Goal: Task Accomplishment & Management: Manage account settings

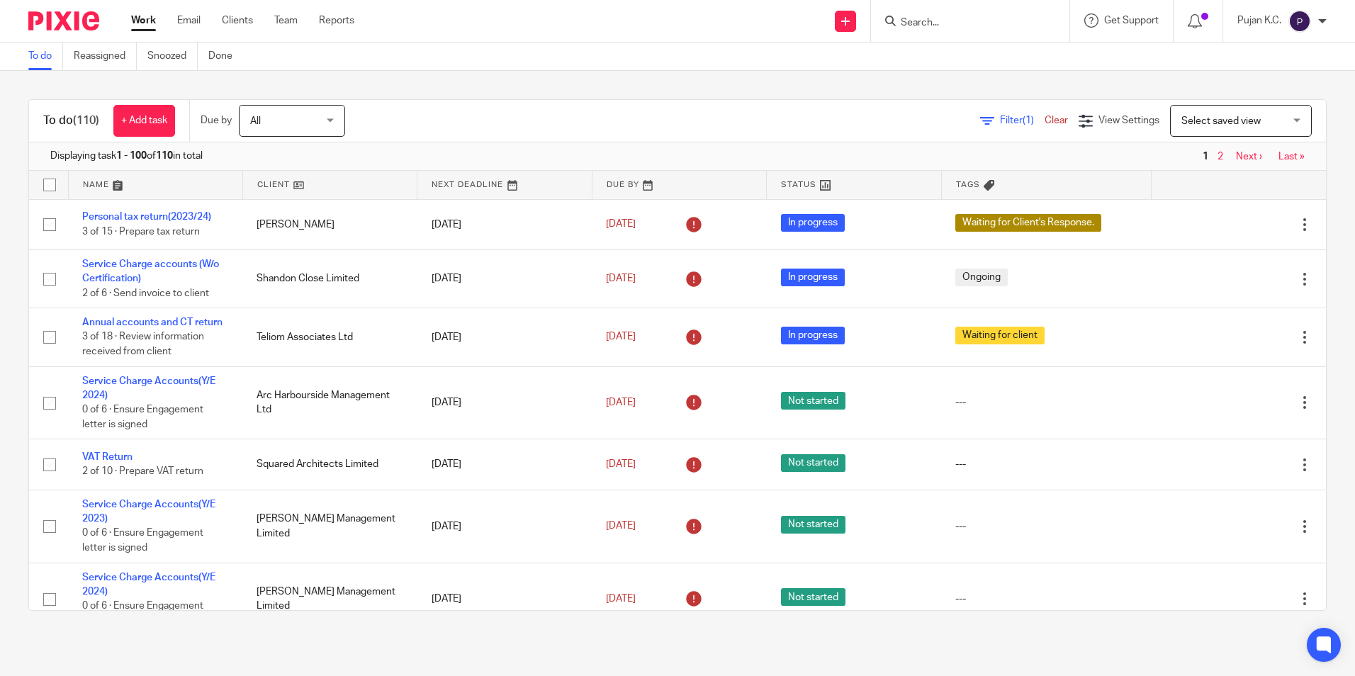
click at [960, 7] on div at bounding box center [970, 21] width 198 height 42
click at [944, 24] on input "Search" at bounding box center [964, 23] width 128 height 13
click at [1079, 120] on div "View Settings" at bounding box center [1119, 120] width 81 height 15
click at [1000, 116] on span "Filter (1)" at bounding box center [1022, 121] width 45 height 10
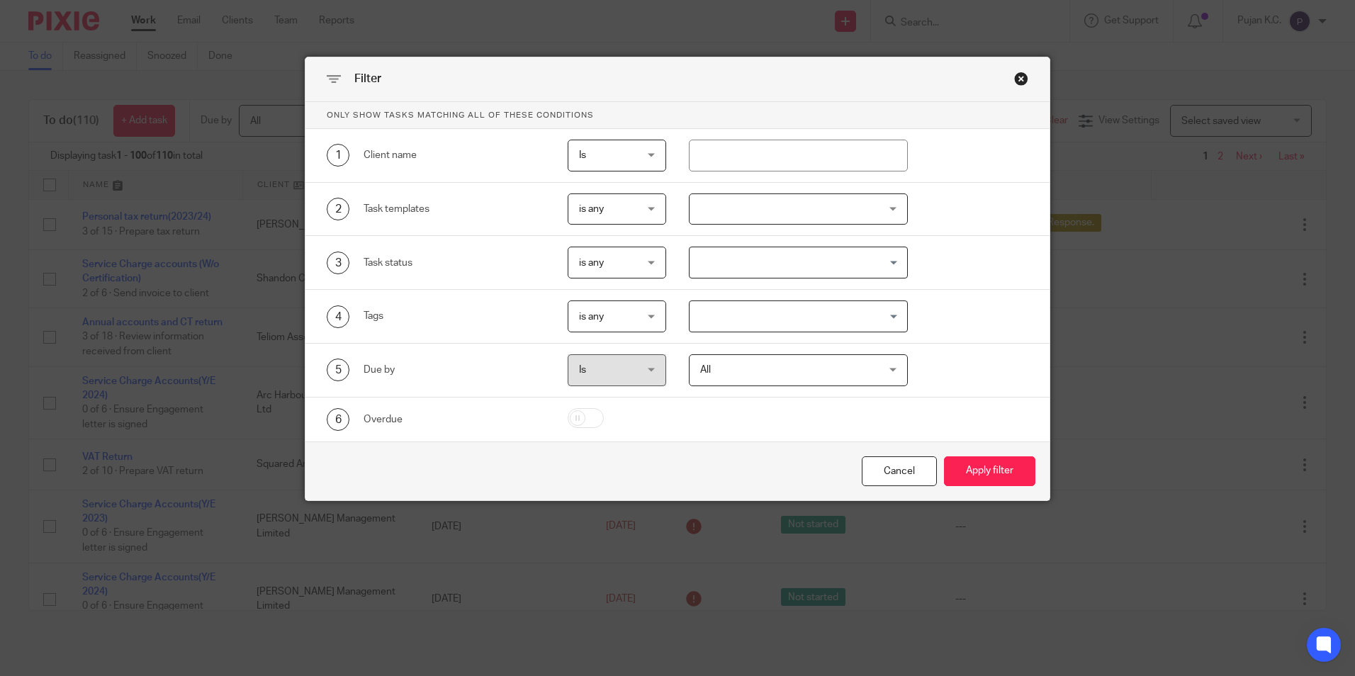
click at [717, 263] on input "Search for option" at bounding box center [795, 262] width 208 height 25
click at [749, 206] on div at bounding box center [798, 210] width 219 height 32
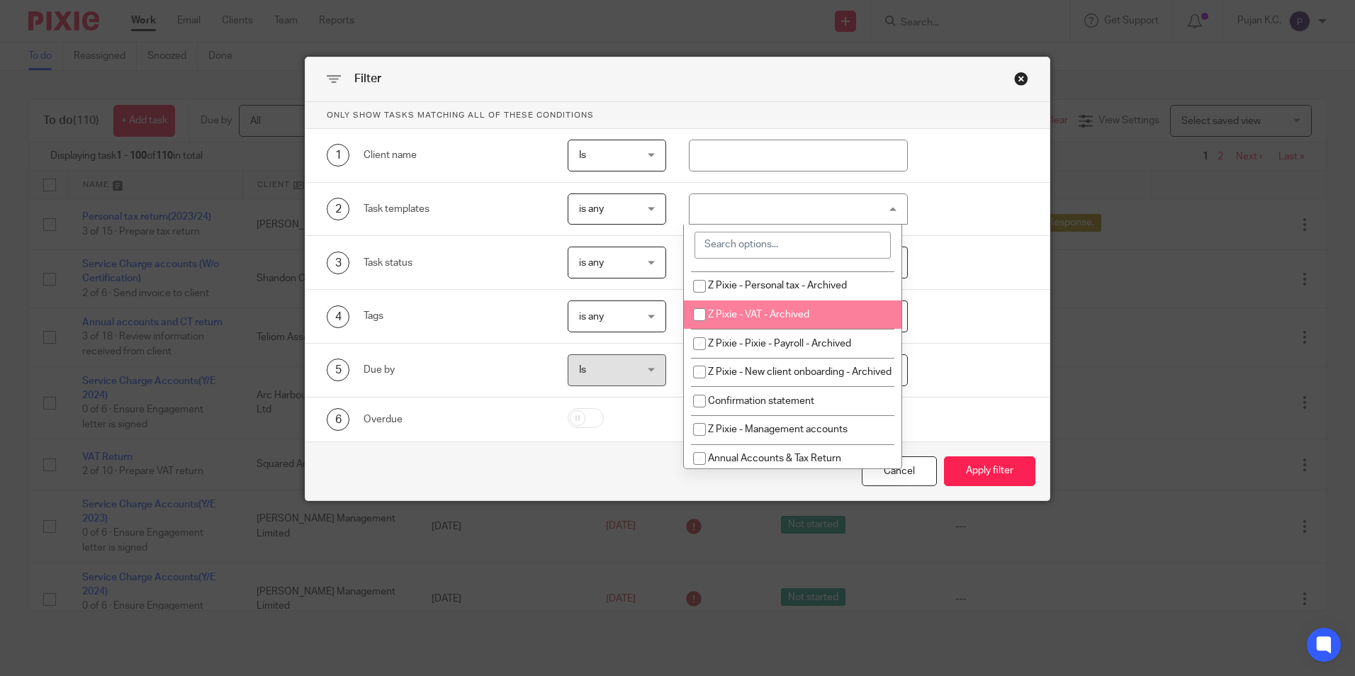
scroll to position [213, 0]
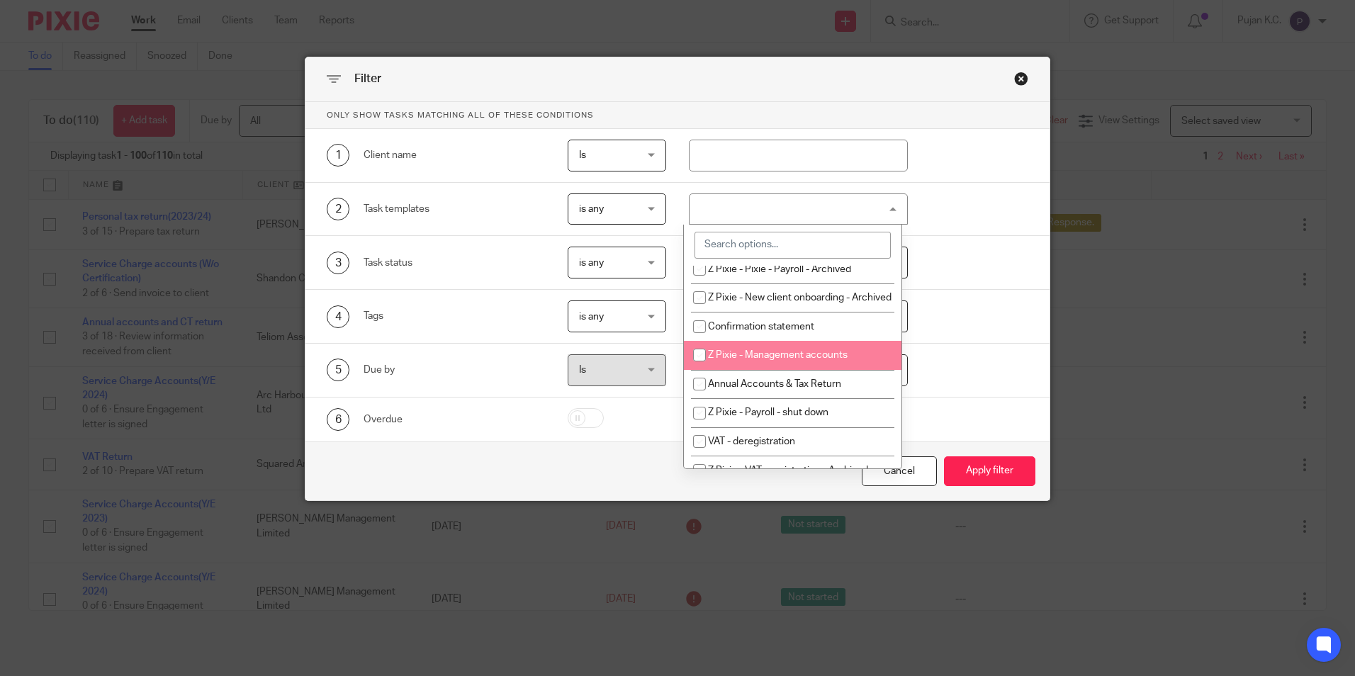
click at [785, 359] on li "Z Pixie - Management accounts" at bounding box center [793, 355] width 218 height 29
checkbox input "true"
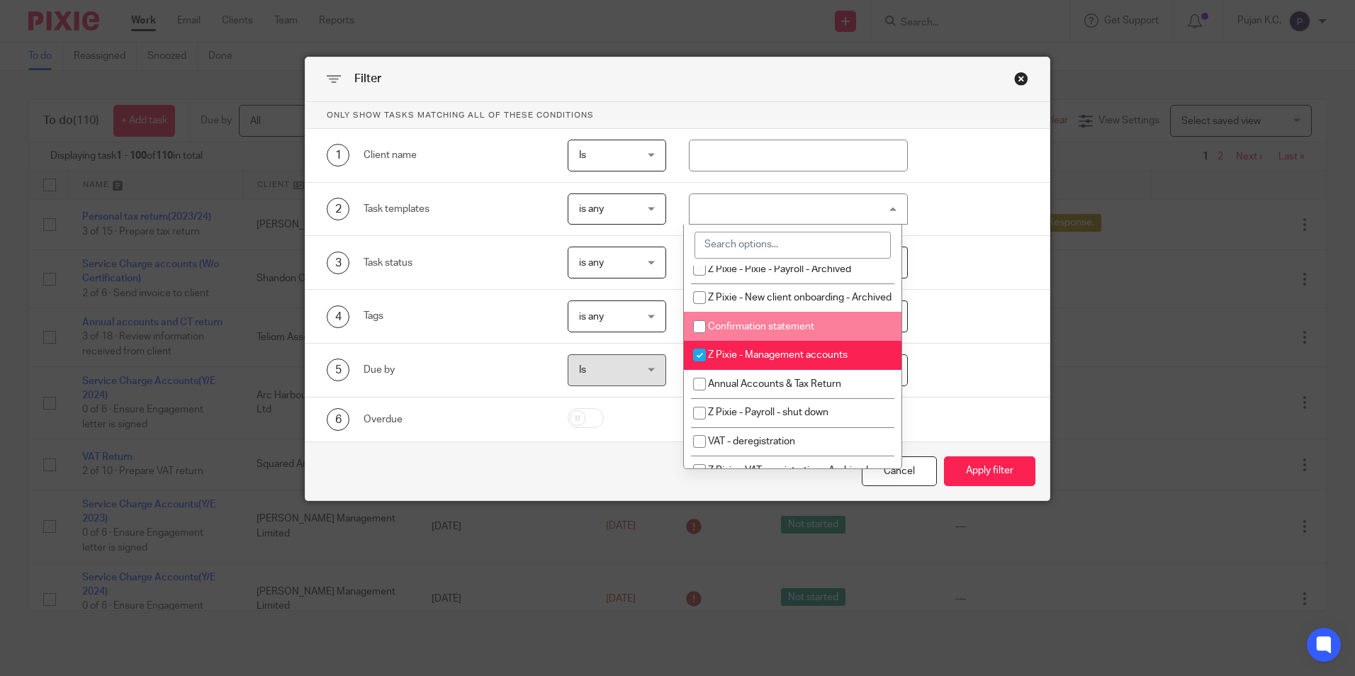
click at [789, 341] on li "Confirmation statement" at bounding box center [793, 326] width 218 height 29
checkbox input "true"
click at [779, 360] on span "Z Pixie - Management accounts" at bounding box center [778, 355] width 140 height 10
checkbox input "false"
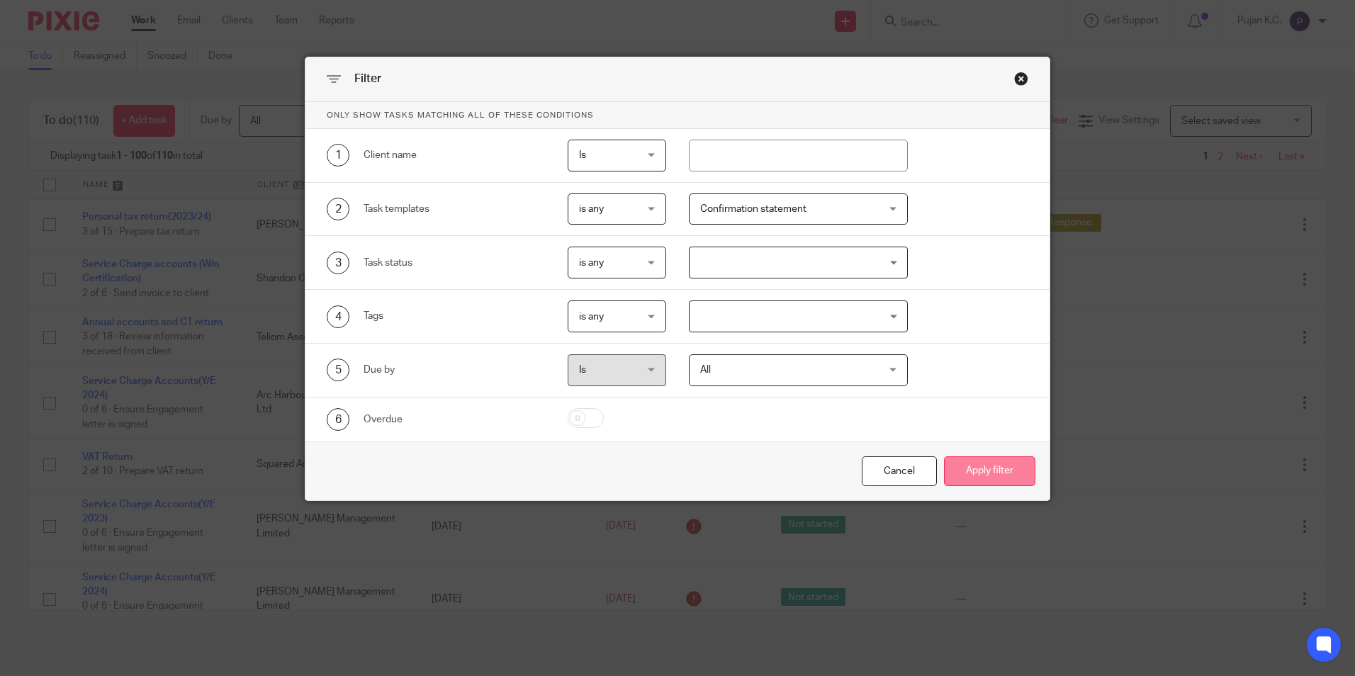
click at [995, 468] on button "Apply filter" at bounding box center [989, 471] width 91 height 30
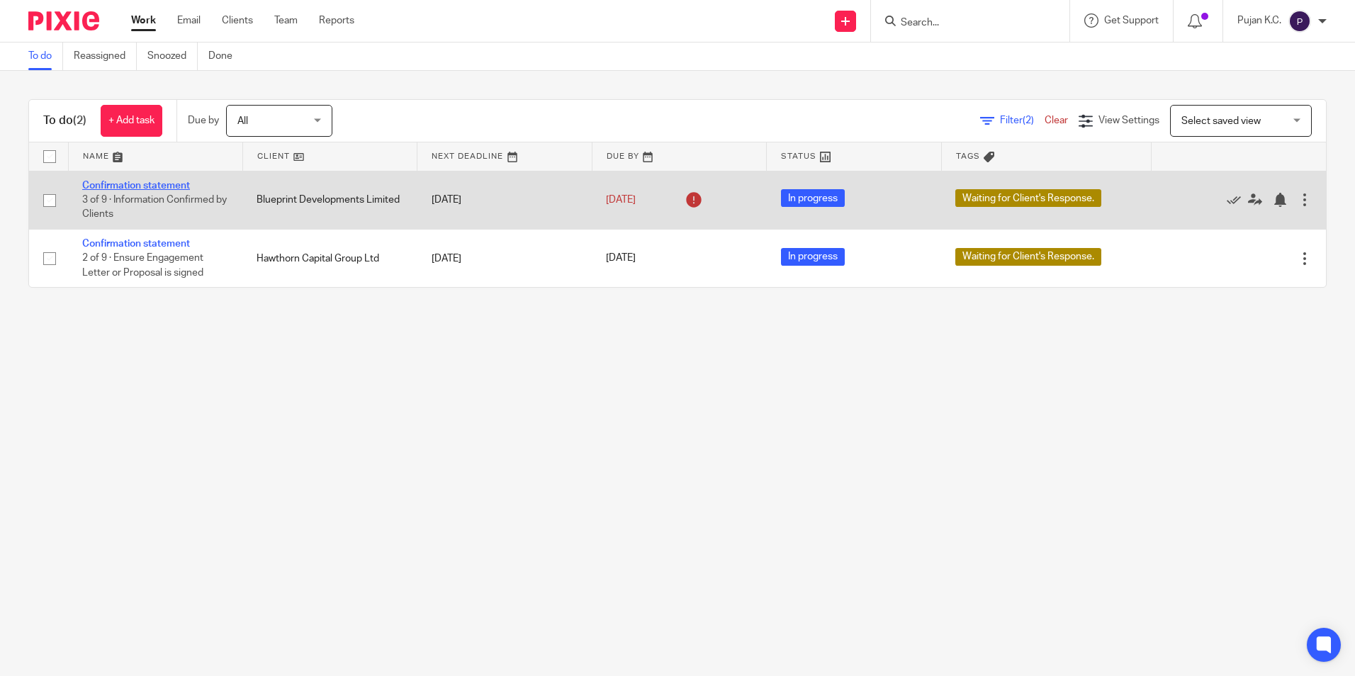
click at [129, 184] on link "Confirmation statement" at bounding box center [136, 186] width 108 height 10
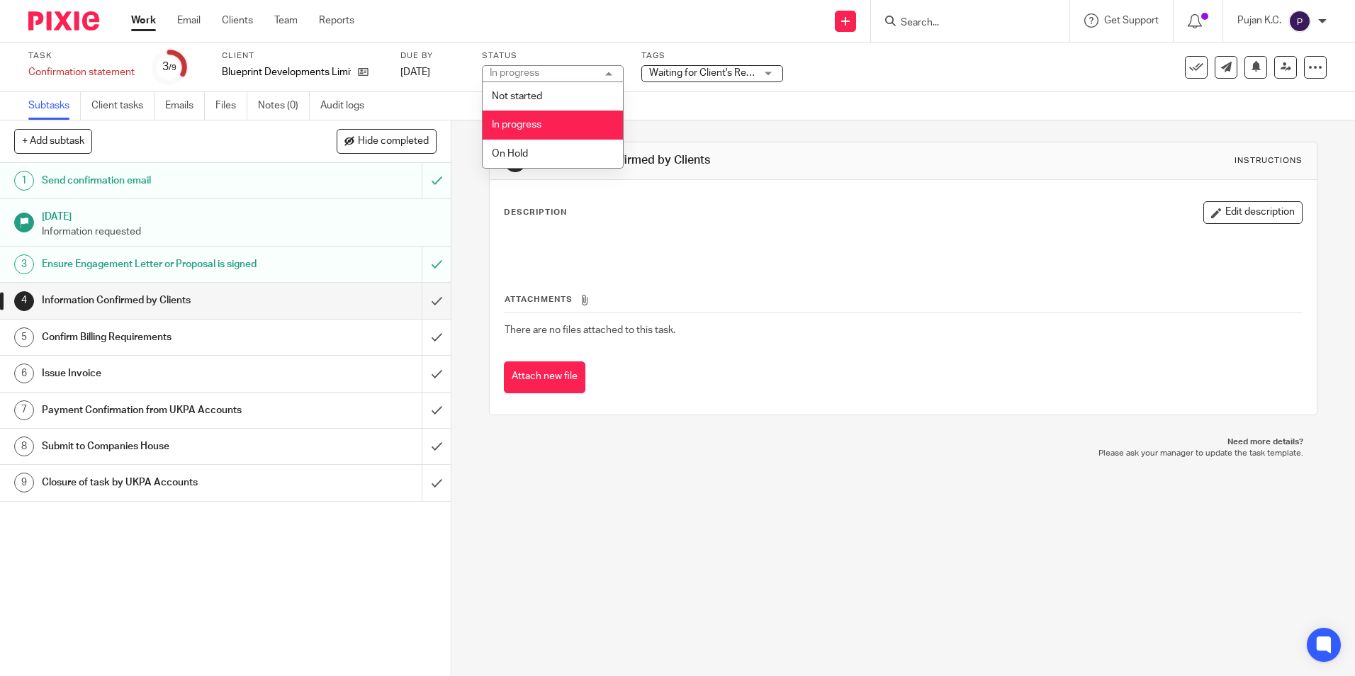
click at [557, 153] on li "On Hold" at bounding box center [553, 154] width 140 height 29
click at [686, 82] on div "Tags Waiting for Client's Response. Haven't Started yet Information Received In…" at bounding box center [713, 67] width 142 height 34
click at [689, 72] on span "Waiting for Client's Response." at bounding box center [715, 73] width 132 height 10
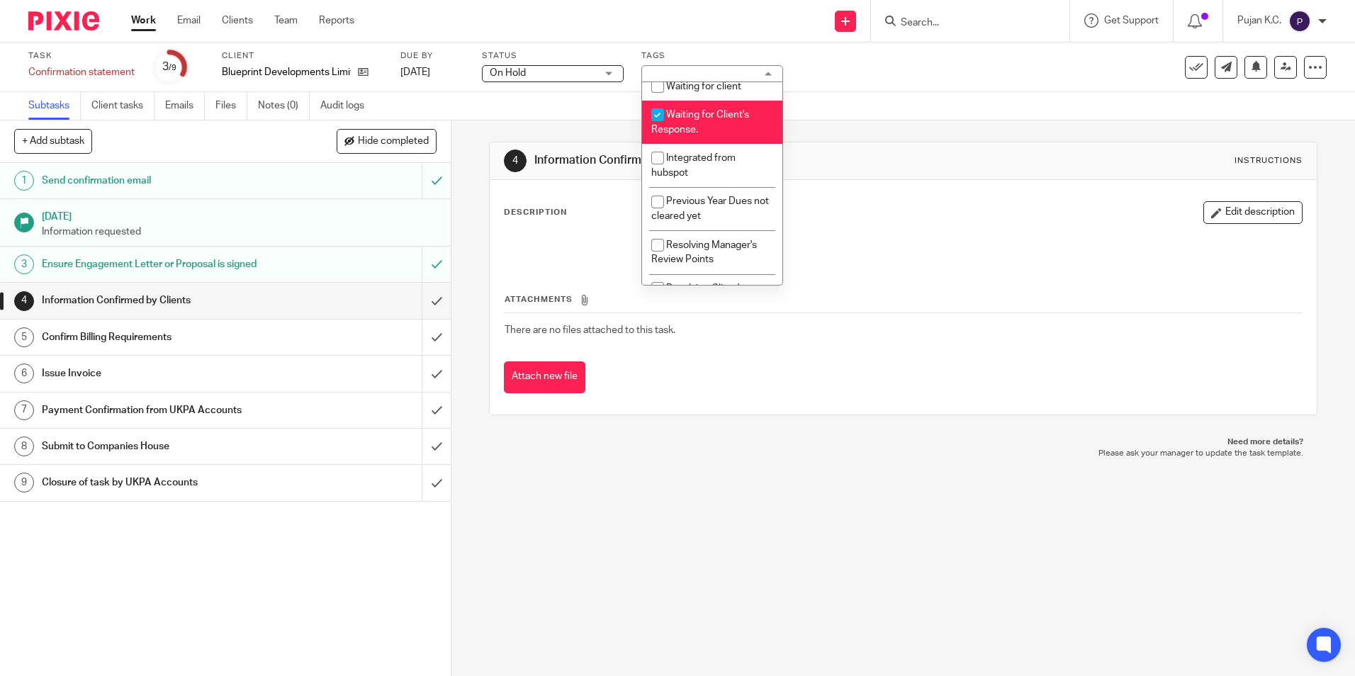
scroll to position [316, 0]
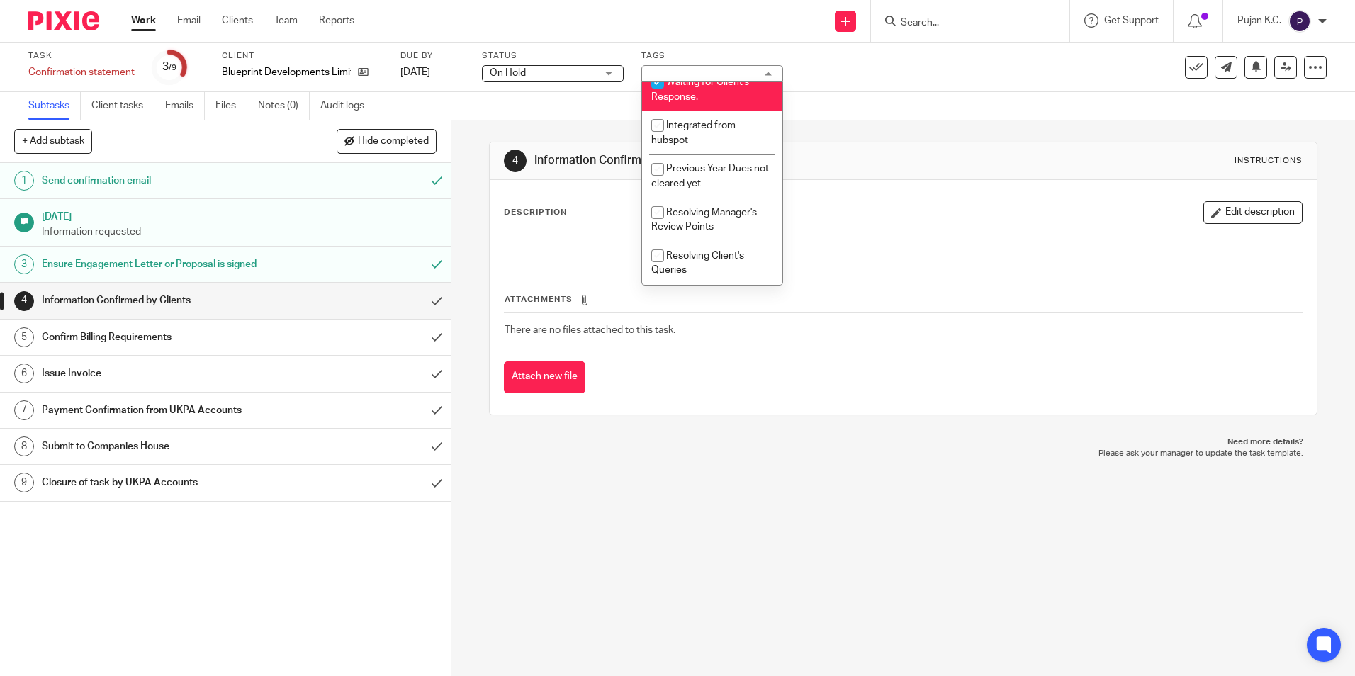
click at [692, 94] on span "Waiting for Client's Response." at bounding box center [700, 89] width 98 height 25
checkbox input "false"
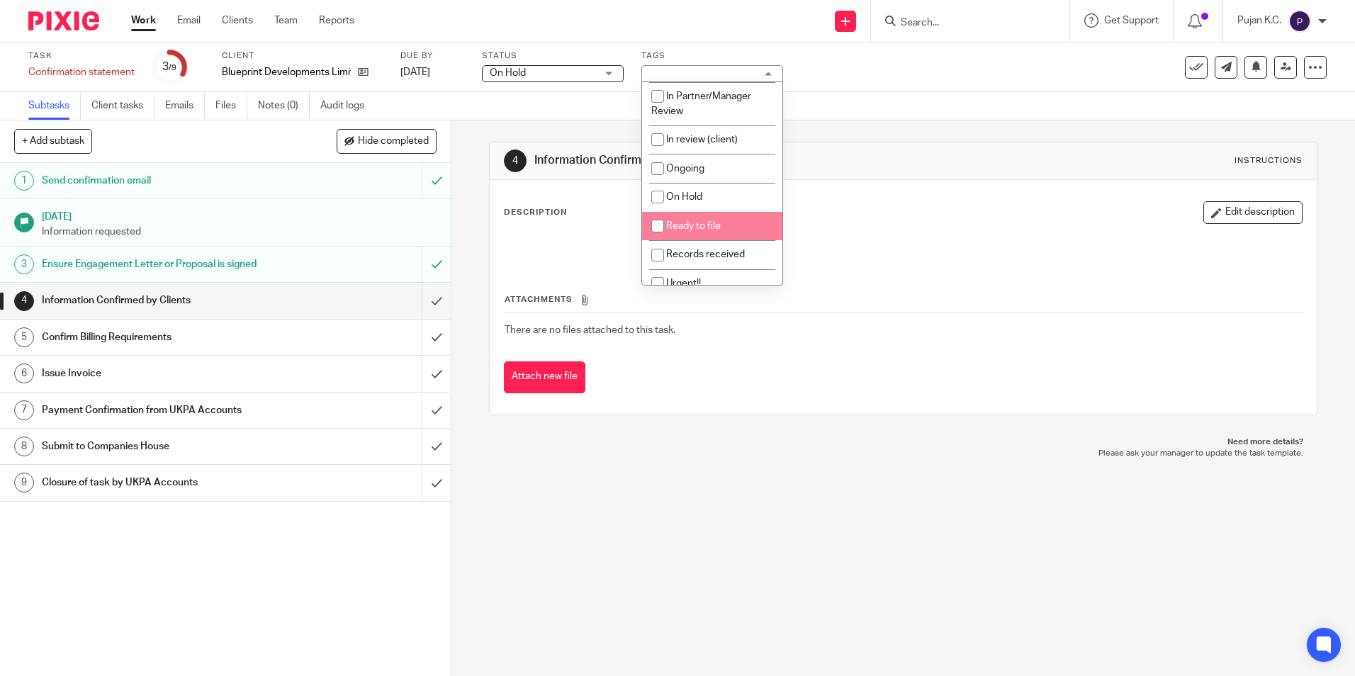
scroll to position [33, 0]
click at [701, 214] on li "On Hold" at bounding box center [712, 222] width 140 height 29
checkbox input "true"
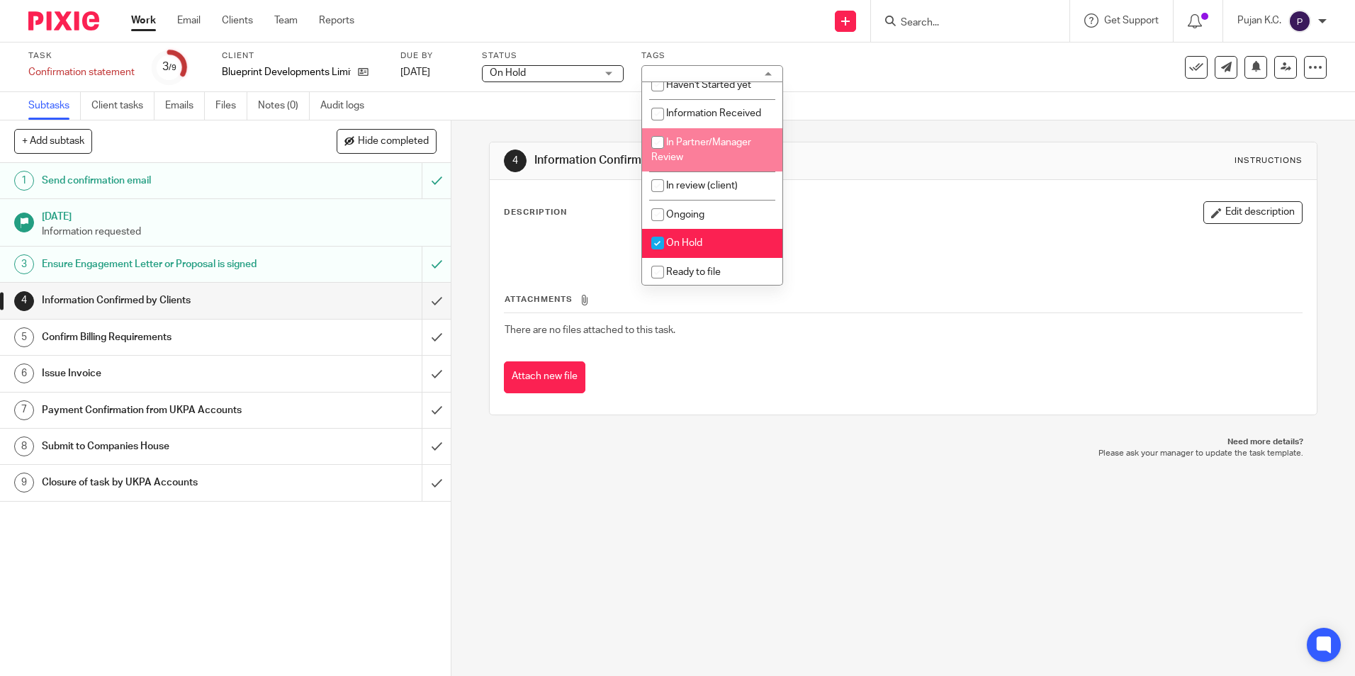
scroll to position [0, 0]
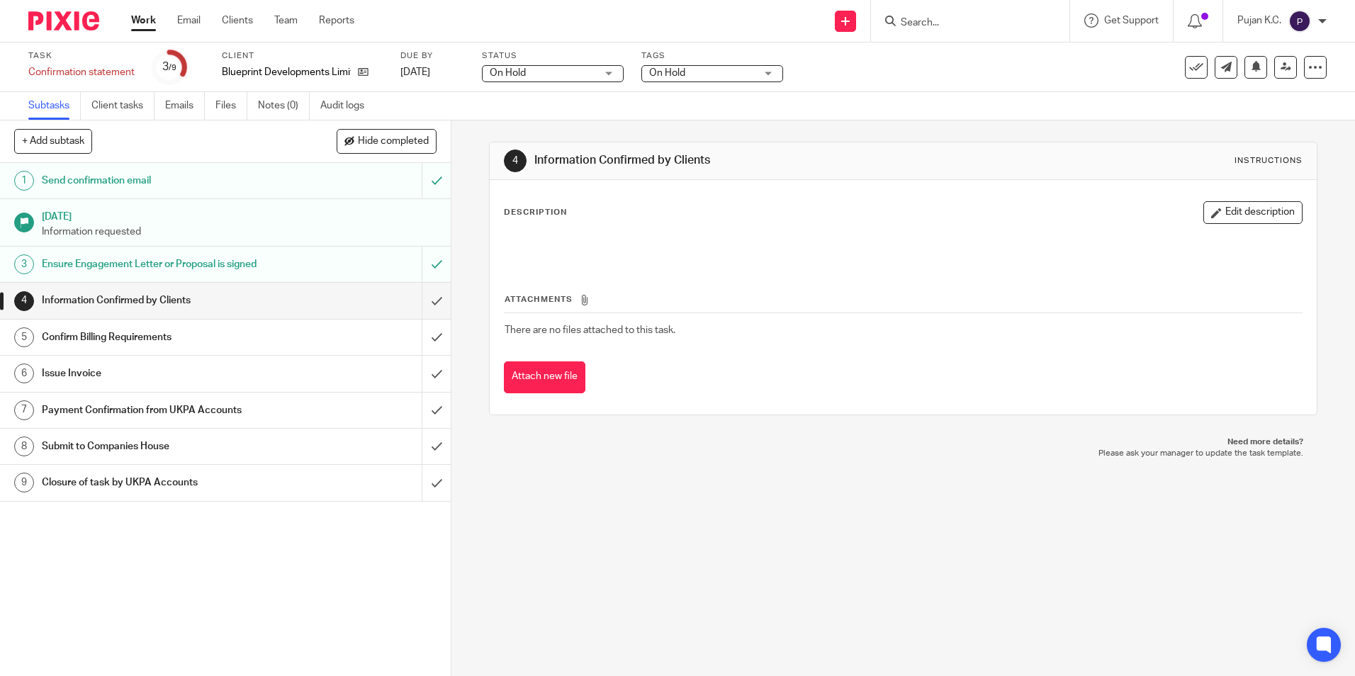
drag, startPoint x: 525, startPoint y: 135, endPoint x: 415, endPoint y: 118, distance: 110.5
click at [522, 135] on div "4 Information Confirmed by Clients Instructions Description Edit description At…" at bounding box center [903, 279] width 828 height 316
click at [296, 101] on link "Notes (0)" at bounding box center [284, 106] width 52 height 28
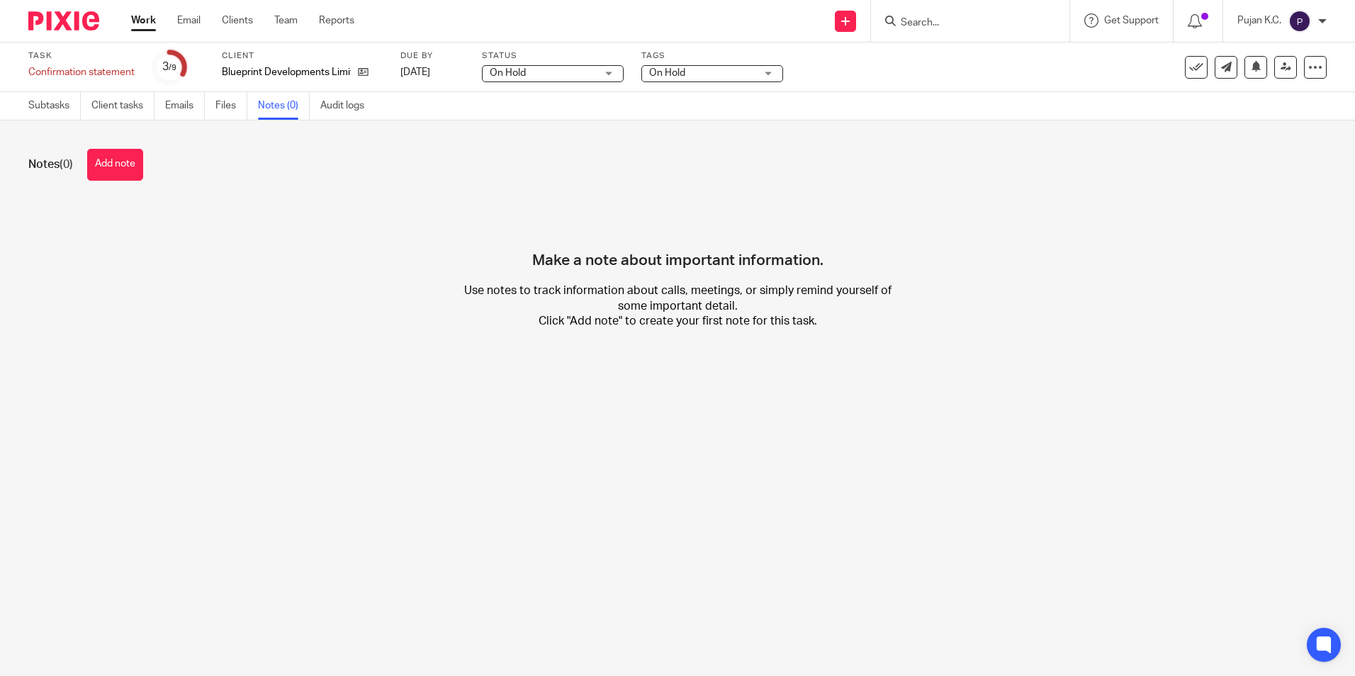
click at [119, 171] on button "Add note" at bounding box center [115, 165] width 56 height 32
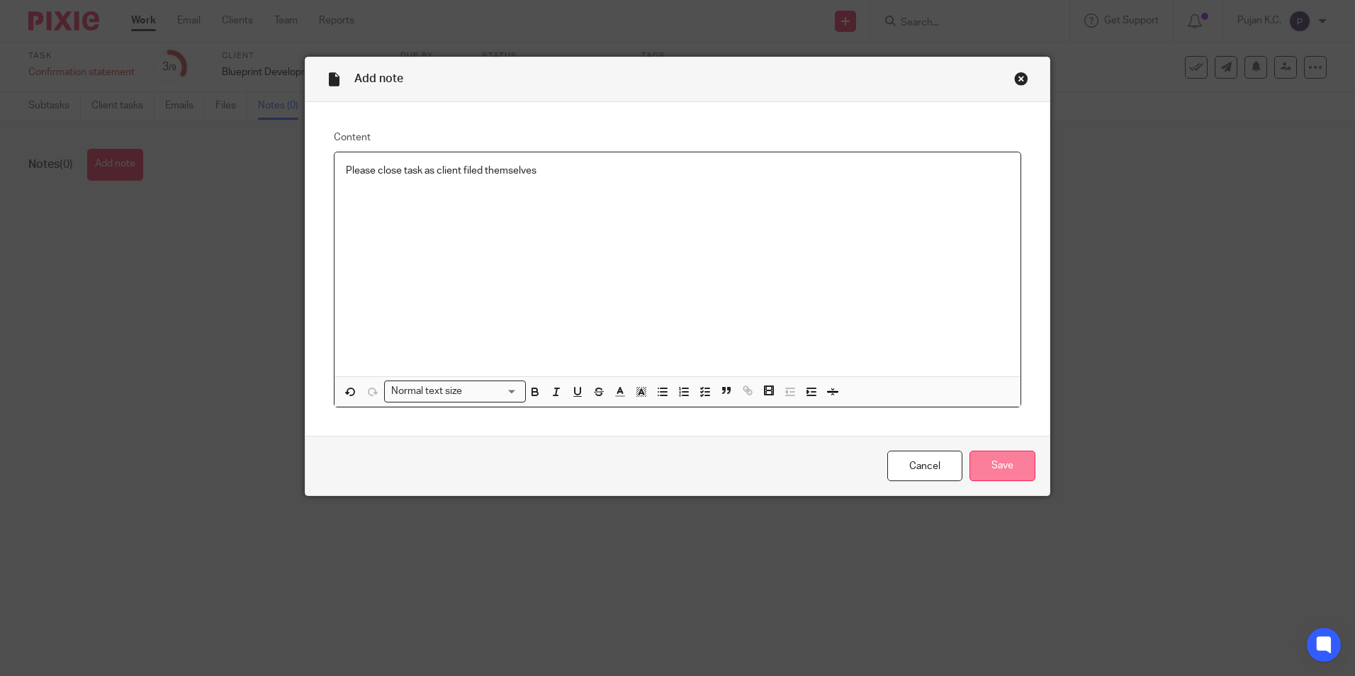
click at [1008, 457] on input "Save" at bounding box center [1003, 466] width 66 height 30
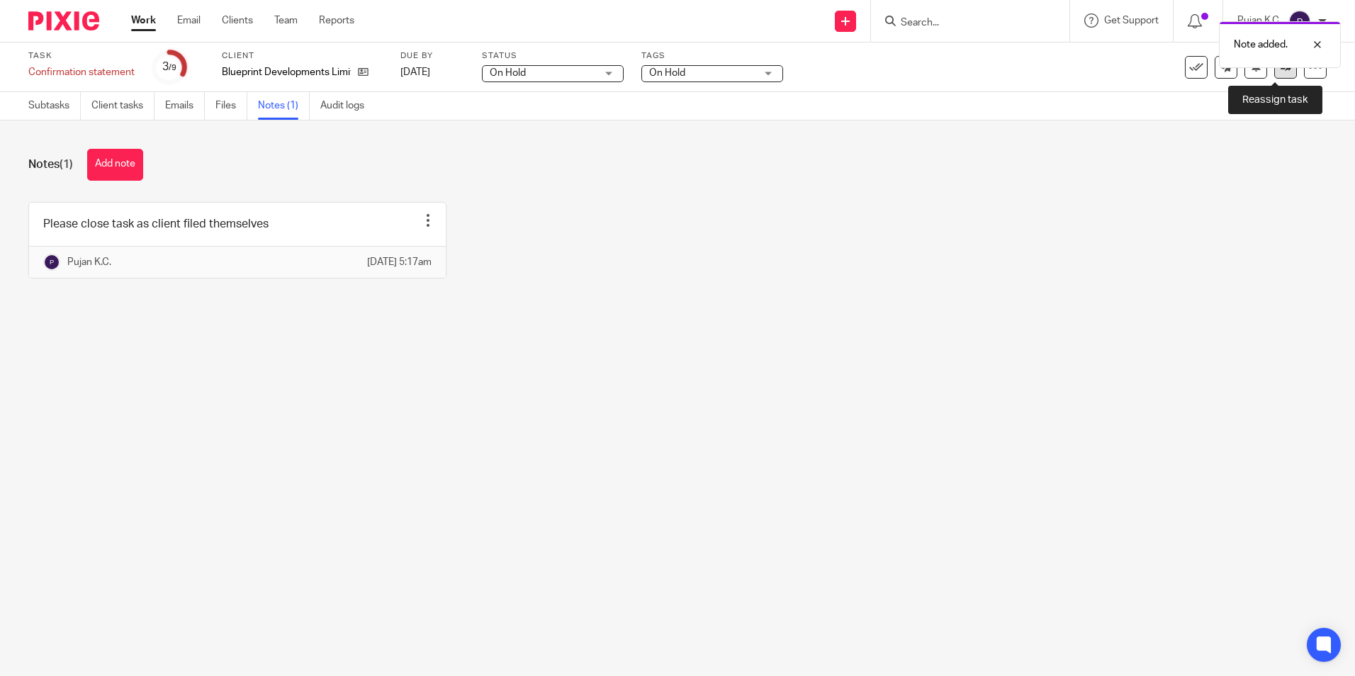
click at [1281, 68] on icon at bounding box center [1286, 67] width 11 height 11
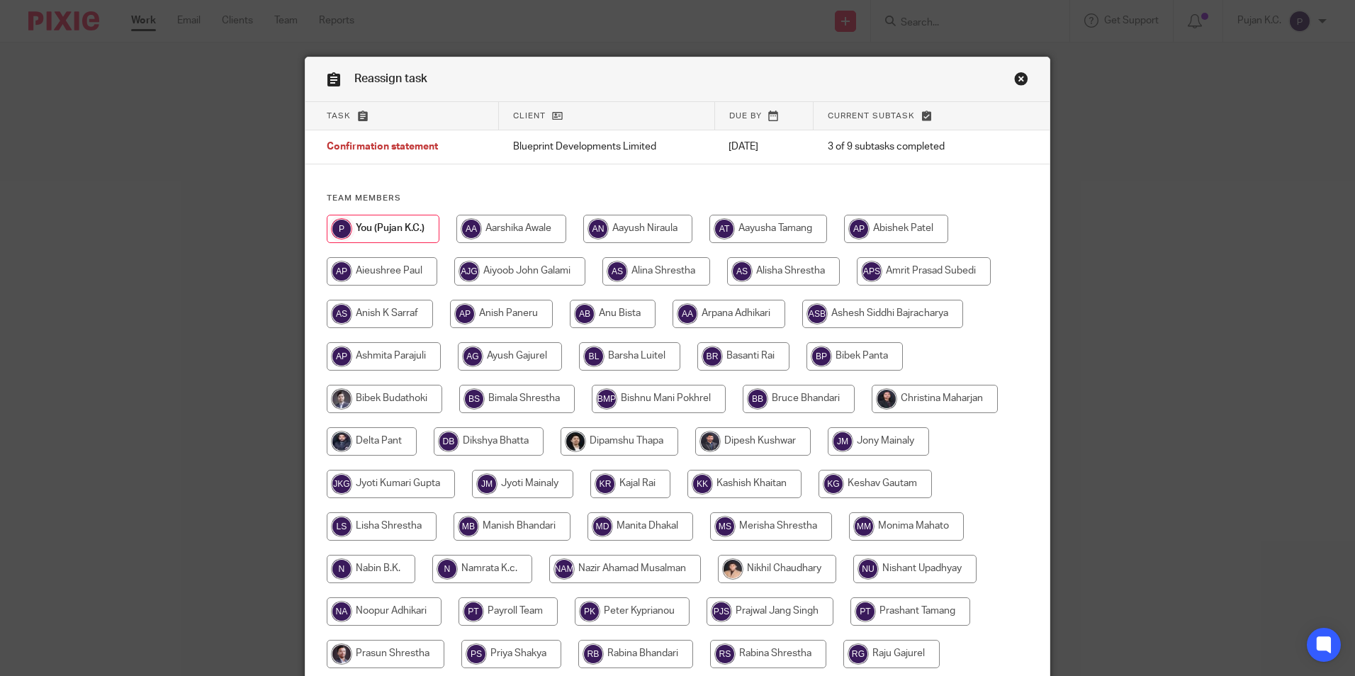
scroll to position [379, 0]
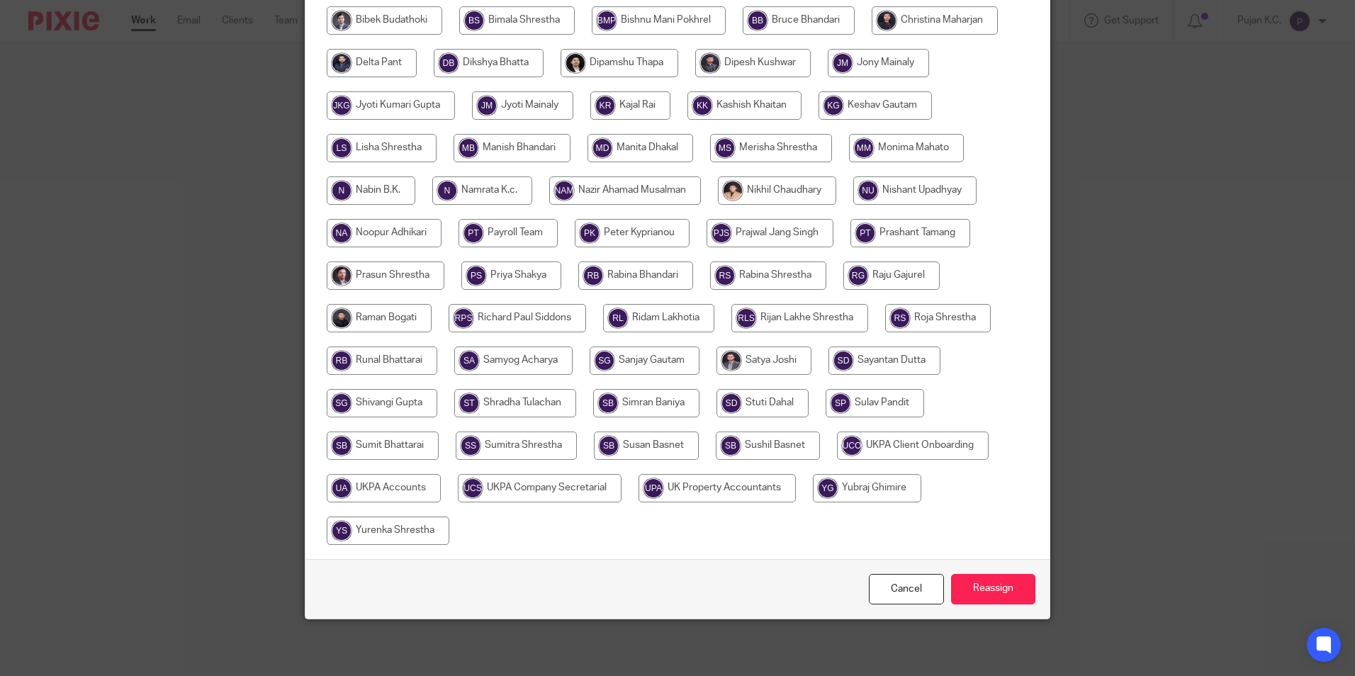
click at [390, 486] on input "radio" at bounding box center [384, 488] width 114 height 28
radio input "true"
click at [975, 586] on input "Reassign" at bounding box center [993, 589] width 84 height 30
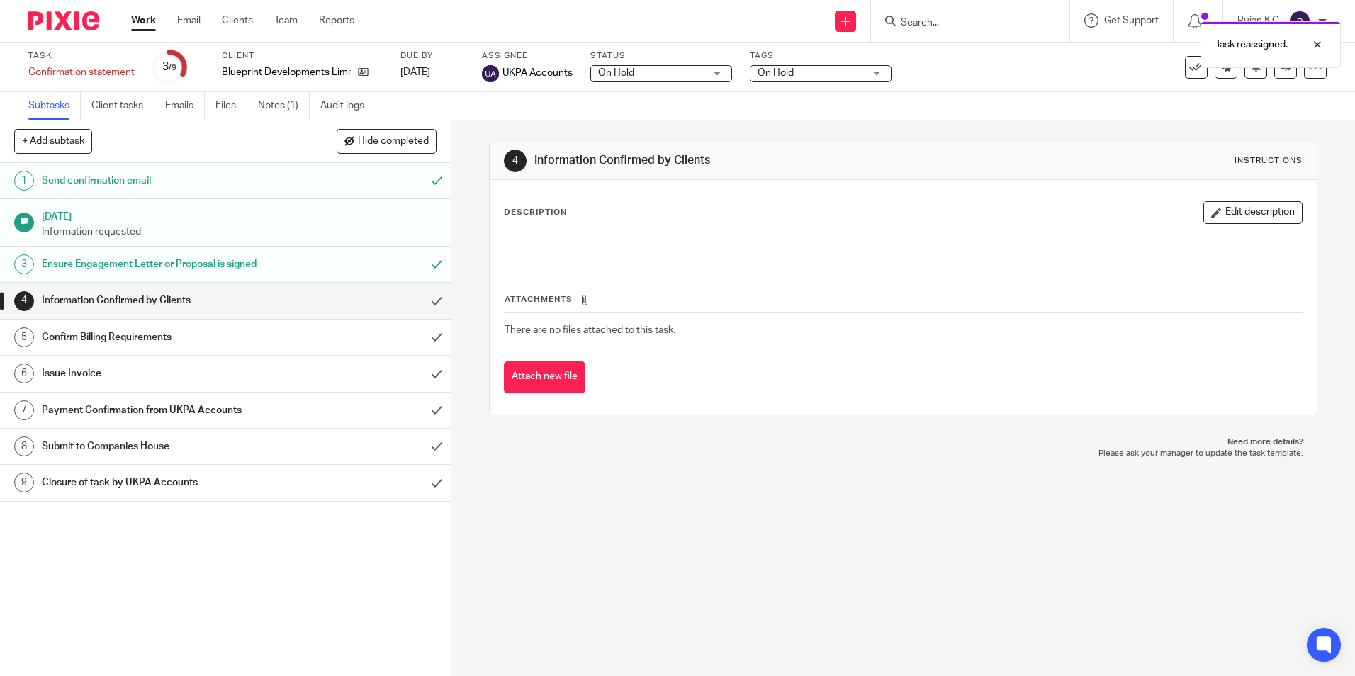
click at [61, 20] on img at bounding box center [63, 20] width 71 height 19
